Goal: Task Accomplishment & Management: Manage account settings

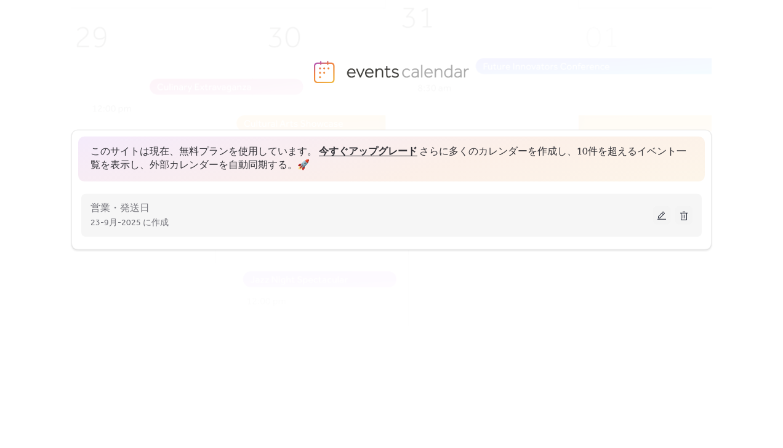
click at [656, 209] on button at bounding box center [661, 215] width 17 height 18
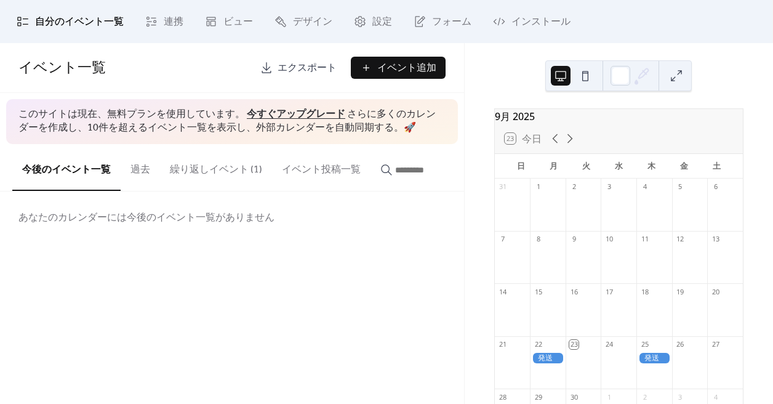
click at [683, 71] on button at bounding box center [677, 76] width 20 height 20
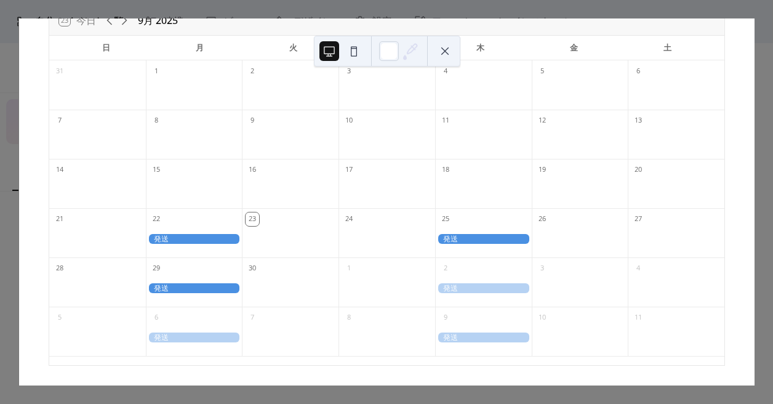
scroll to position [78, 0]
click at [387, 54] on div at bounding box center [389, 51] width 20 height 20
click at [355, 55] on button at bounding box center [354, 51] width 20 height 20
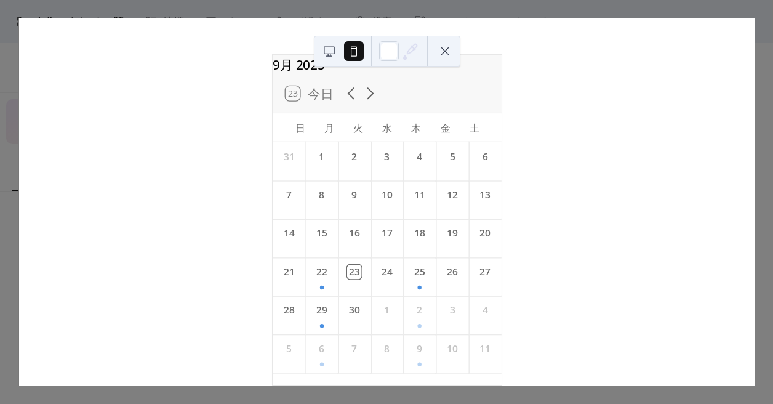
scroll to position [39, 0]
click at [331, 55] on button at bounding box center [329, 51] width 20 height 20
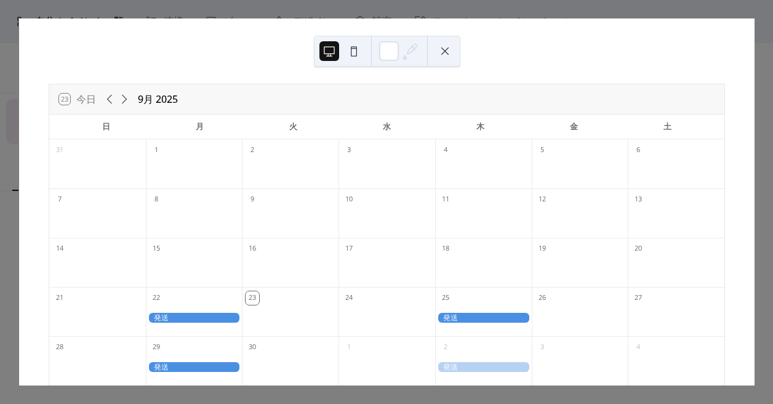
click at [361, 54] on button at bounding box center [354, 51] width 20 height 20
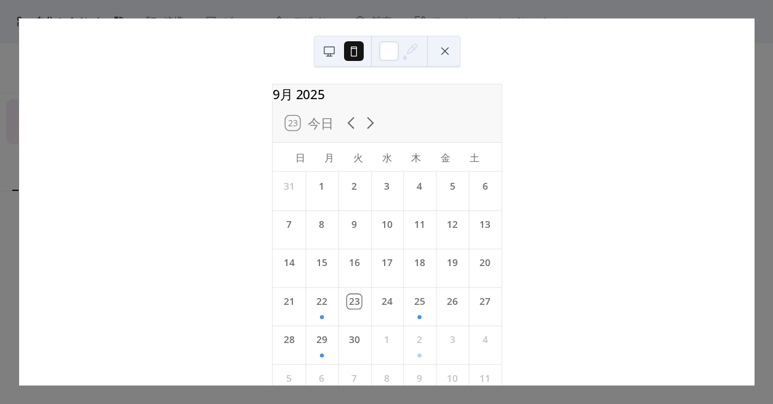
click at [449, 50] on button at bounding box center [445, 51] width 20 height 20
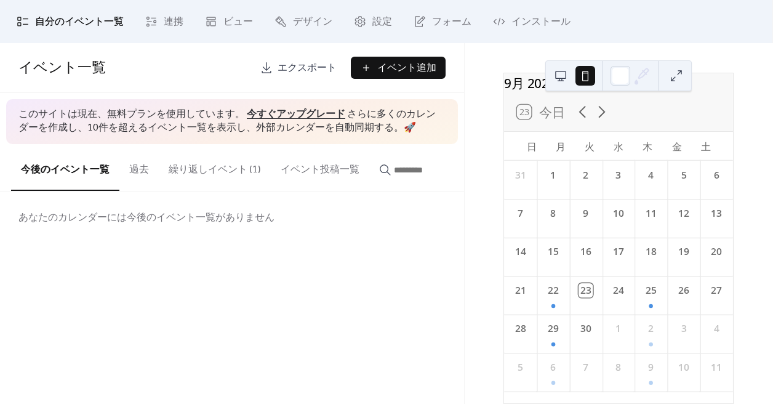
scroll to position [46, 0]
click at [111, 18] on span "自分のイベント一覧" at bounding box center [79, 22] width 89 height 15
click at [167, 22] on span "連携" at bounding box center [174, 22] width 20 height 15
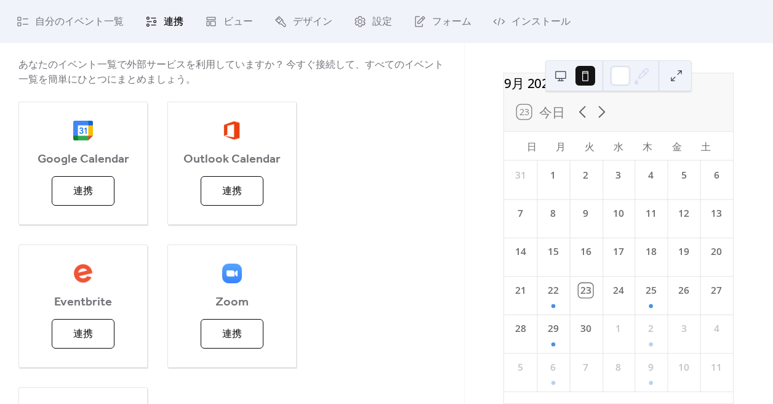
scroll to position [88, 0]
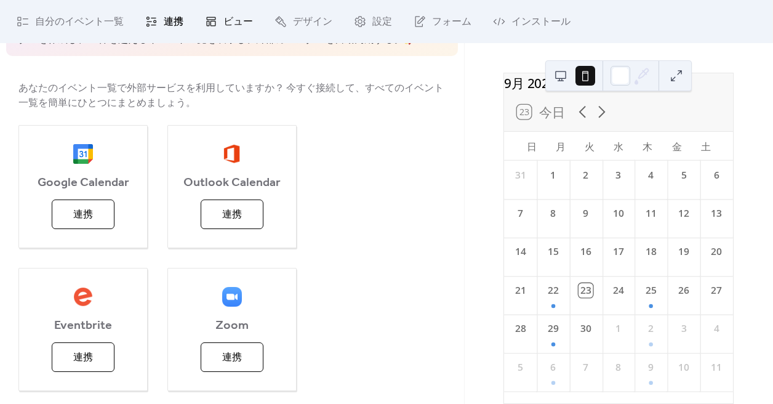
click at [233, 27] on span "ビュー" at bounding box center [238, 22] width 30 height 15
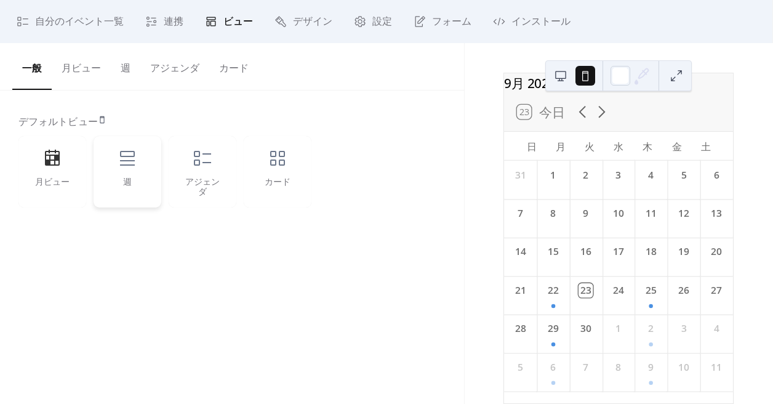
click at [128, 161] on icon at bounding box center [127, 158] width 15 height 15
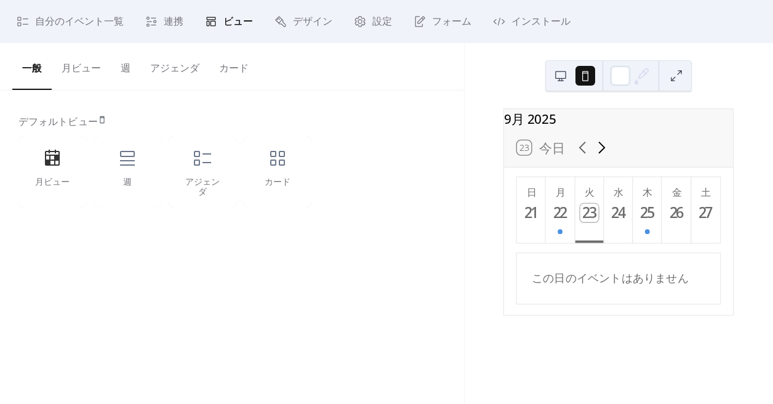
click at [601, 157] on icon at bounding box center [601, 147] width 19 height 19
click at [582, 157] on icon at bounding box center [582, 147] width 19 height 19
click at [222, 185] on div "アジェンダ" at bounding box center [202, 188] width 43 height 20
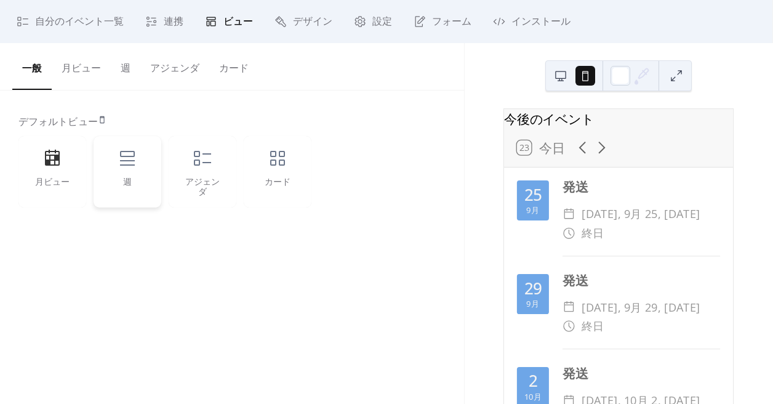
click at [128, 177] on div "週" at bounding box center [128, 171] width 68 height 71
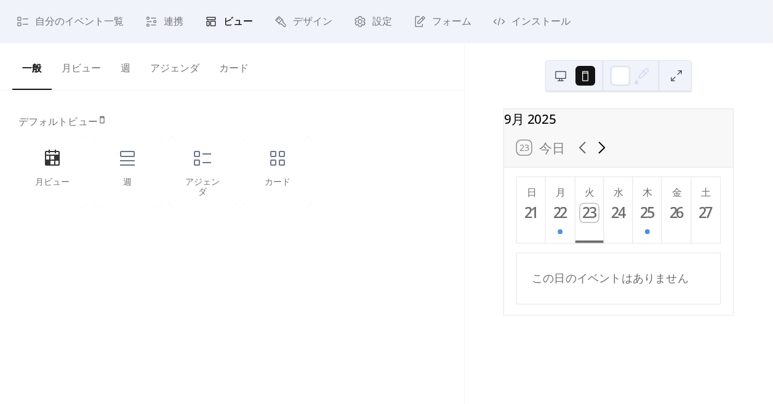
click at [598, 157] on icon at bounding box center [601, 147] width 19 height 19
click at [583, 157] on icon at bounding box center [582, 147] width 19 height 19
